Goal: Information Seeking & Learning: Learn about a topic

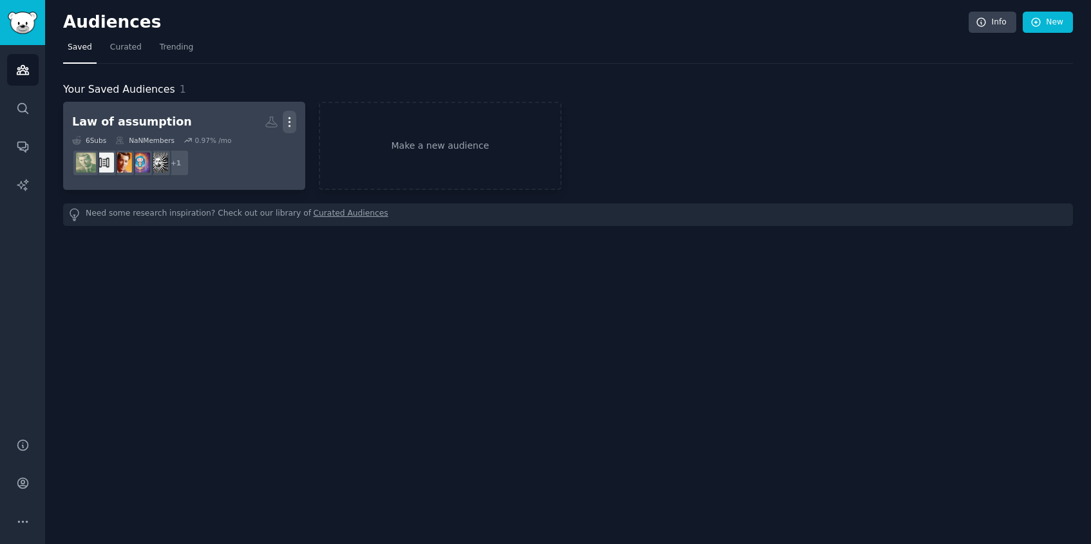
click at [289, 126] on icon "button" at bounding box center [290, 122] width 14 height 14
click at [262, 149] on p "Delete" at bounding box center [255, 149] width 30 height 14
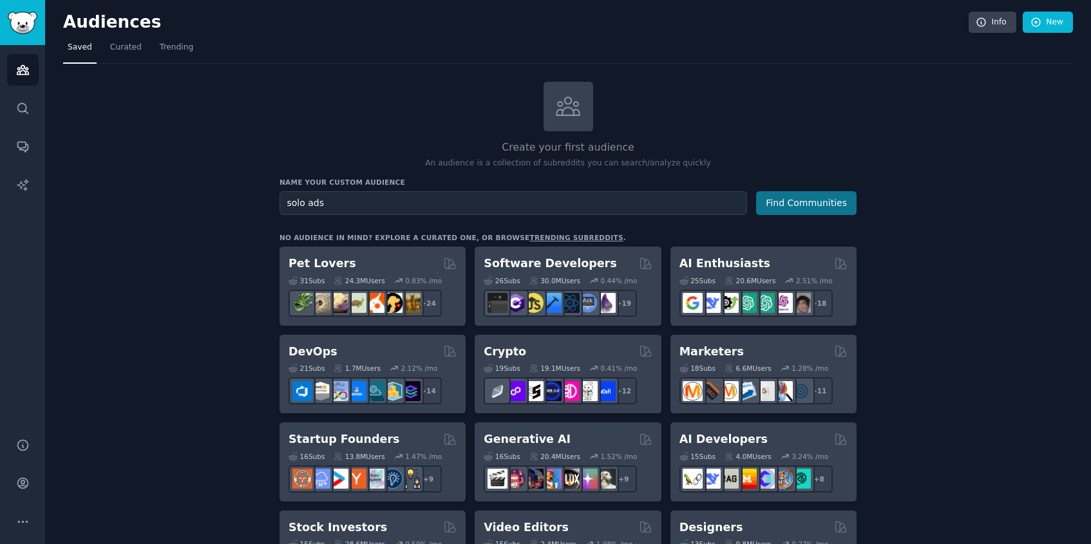
type input "solo ads"
click at [788, 209] on button "Find Communities" at bounding box center [806, 203] width 100 height 24
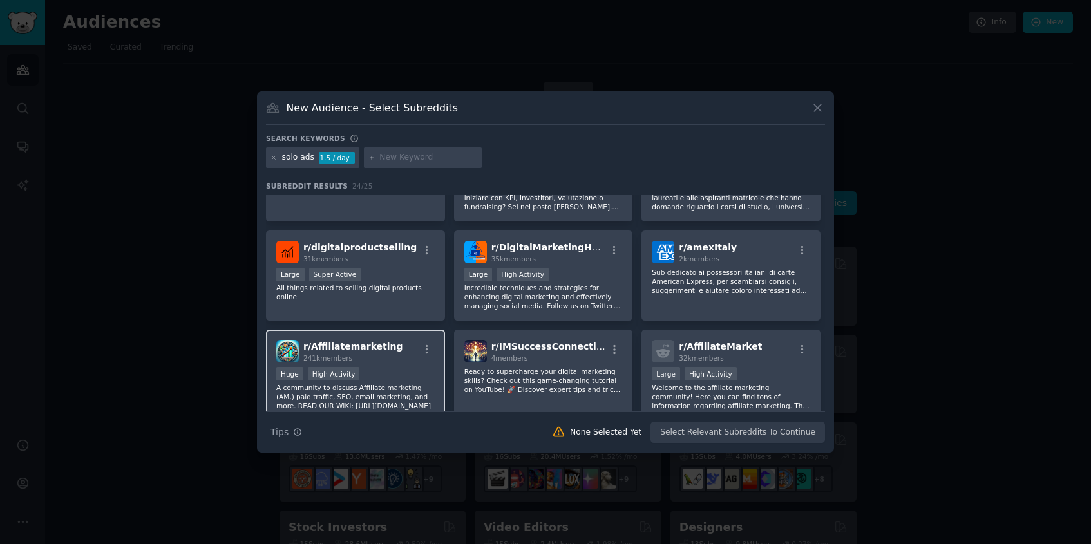
scroll to position [564, 0]
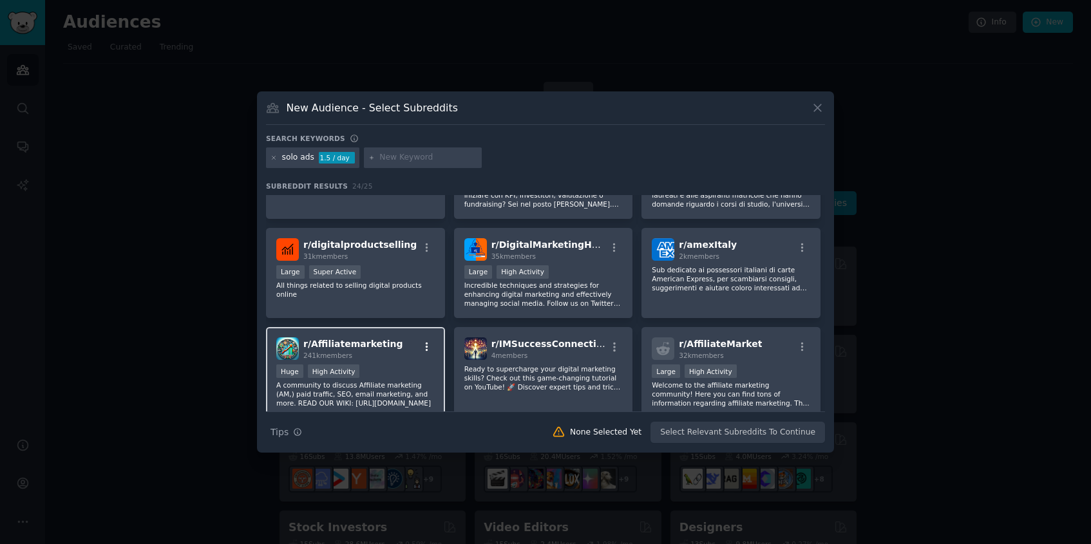
click at [423, 349] on icon "button" at bounding box center [427, 347] width 12 height 12
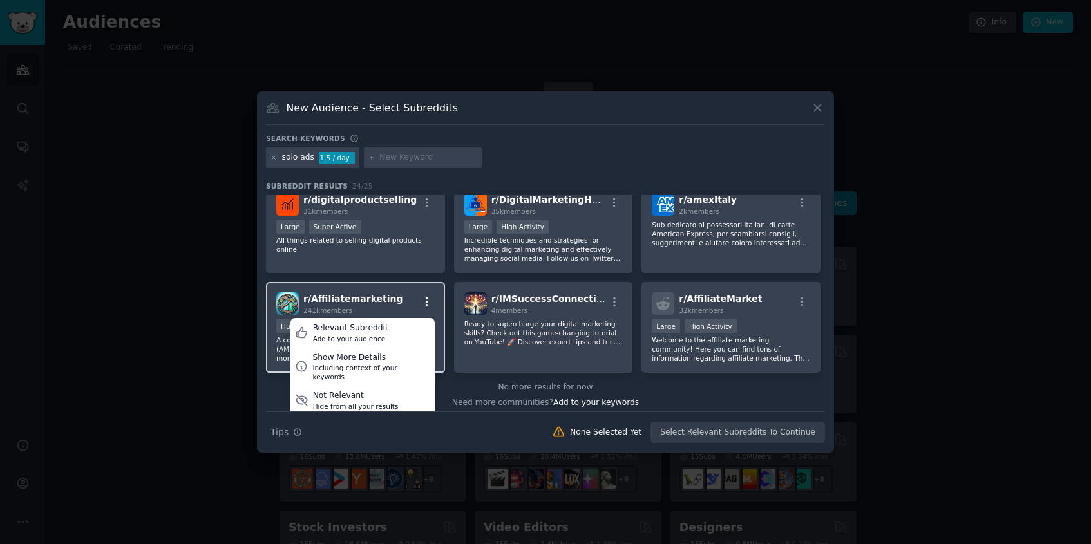
scroll to position [616, 0]
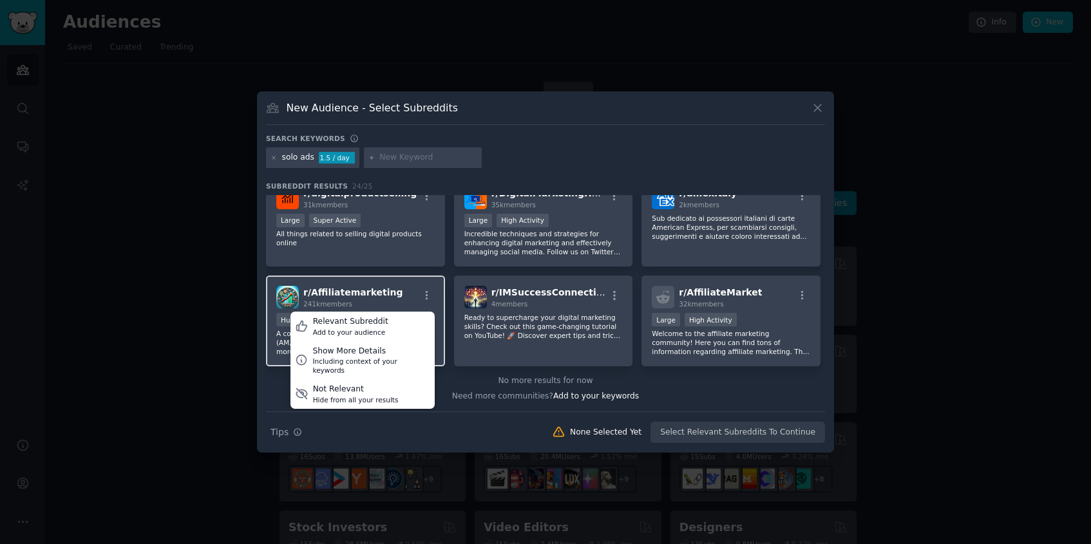
click at [379, 291] on span "r/ Affiliatemarketing" at bounding box center [353, 292] width 100 height 10
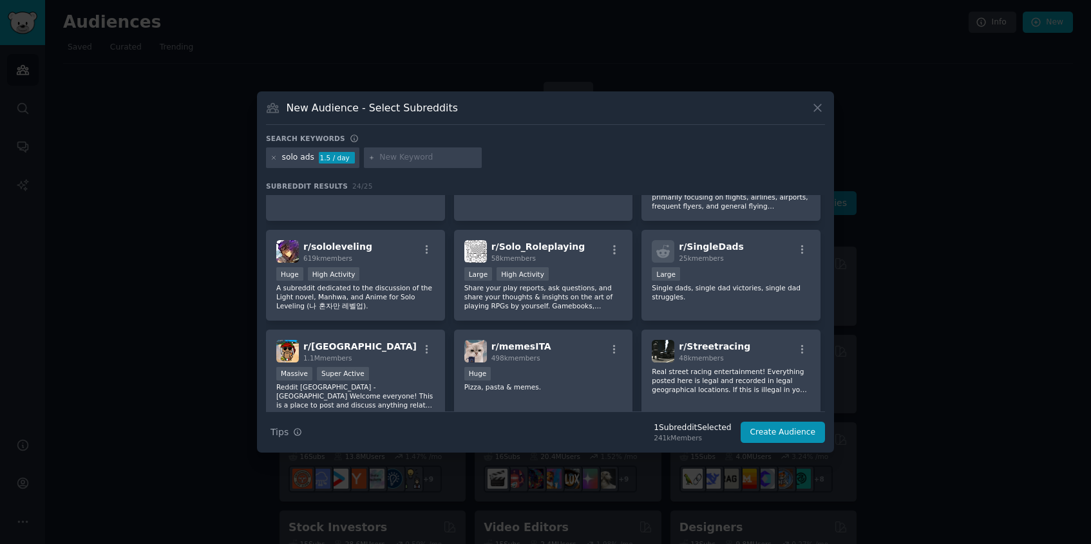
scroll to position [0, 0]
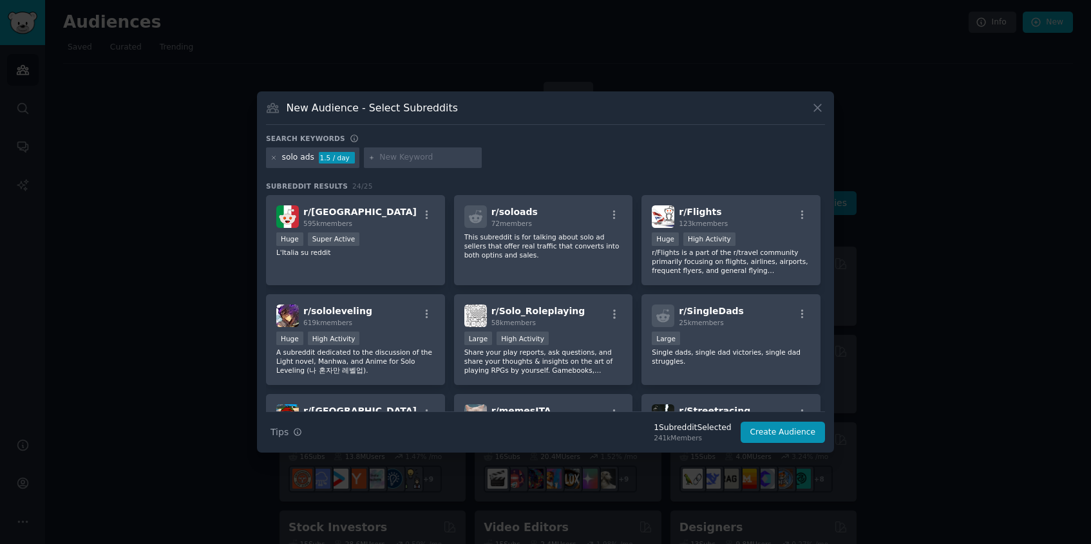
click at [302, 161] on div "solo ads" at bounding box center [298, 158] width 32 height 12
click at [404, 161] on input "text" at bounding box center [428, 158] width 98 height 12
type input "a"
type input "affiliate"
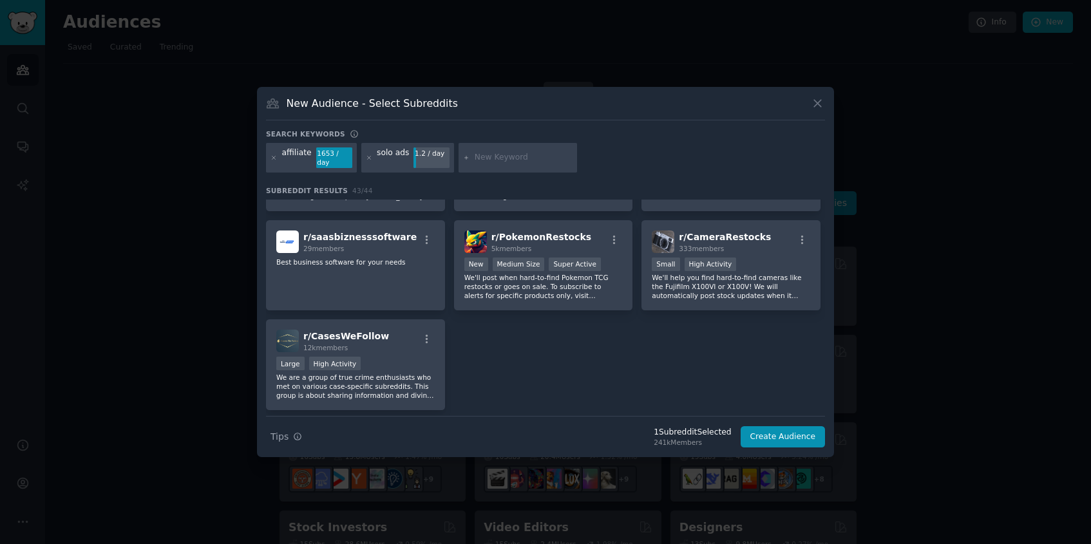
scroll to position [1297, 0]
